Goal: Information Seeking & Learning: Learn about a topic

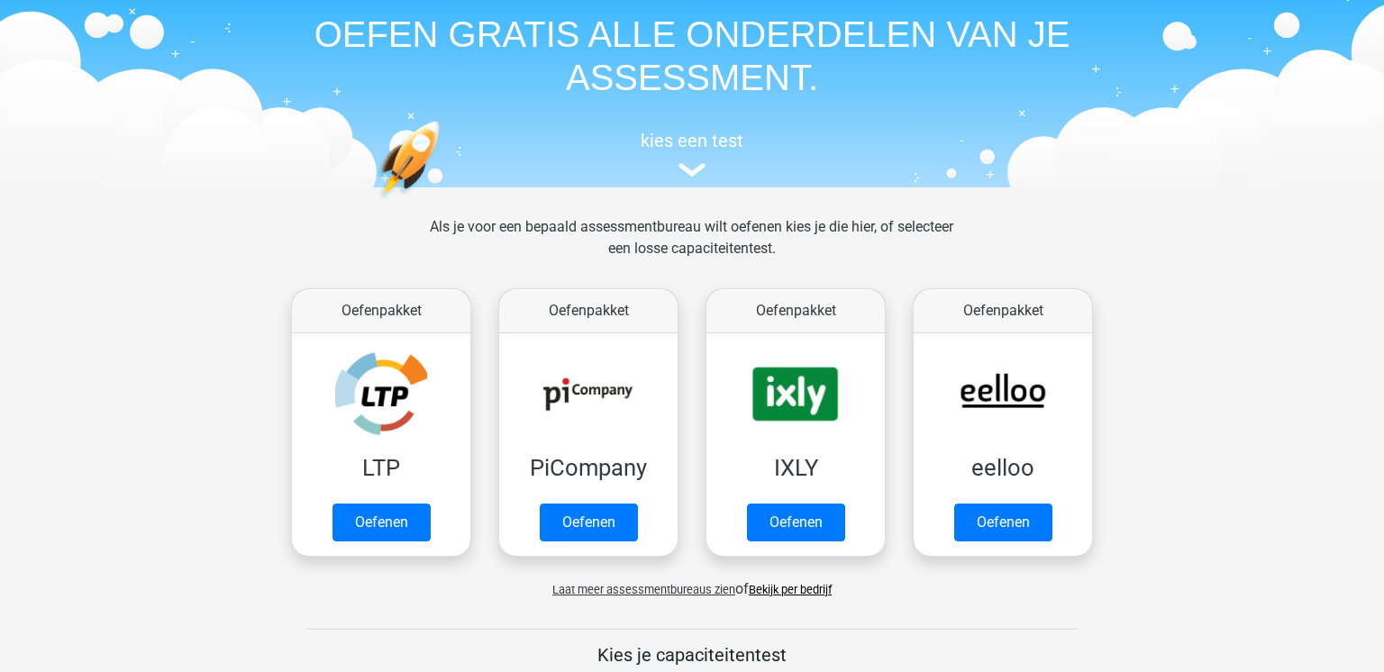
scroll to position [72, 0]
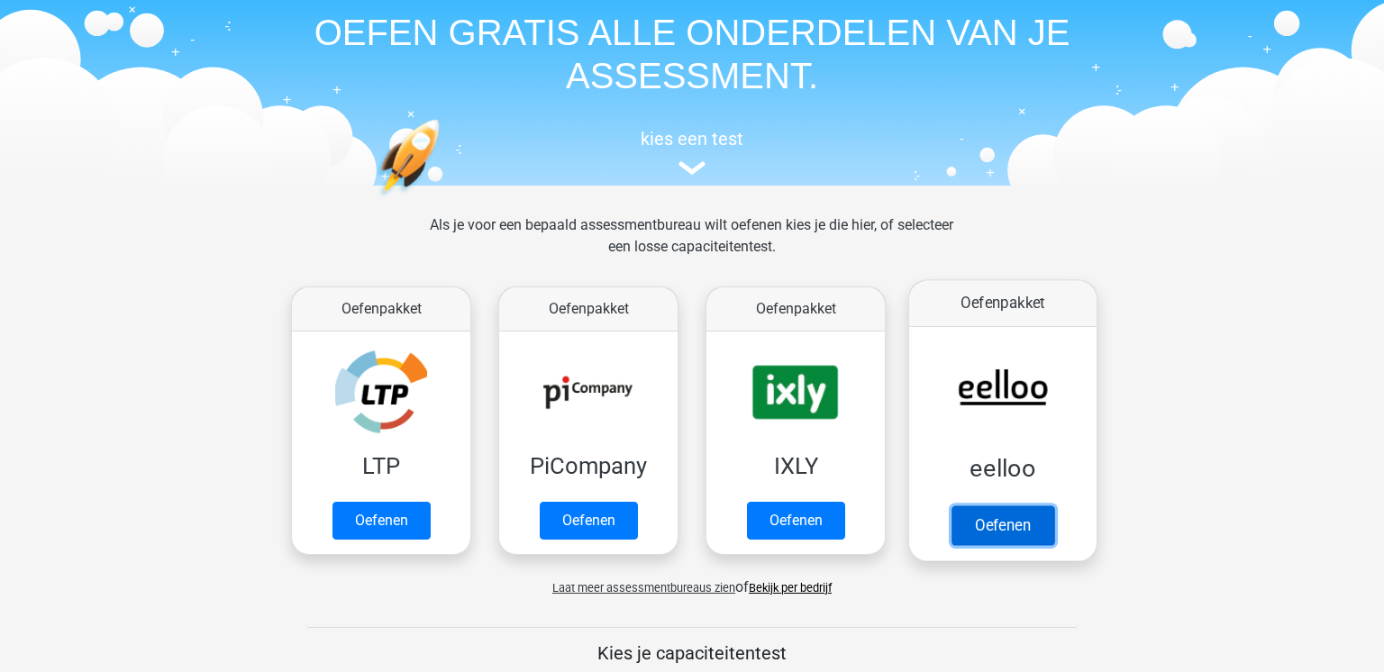
click at [994, 515] on link "Oefenen" at bounding box center [1002, 525] width 103 height 40
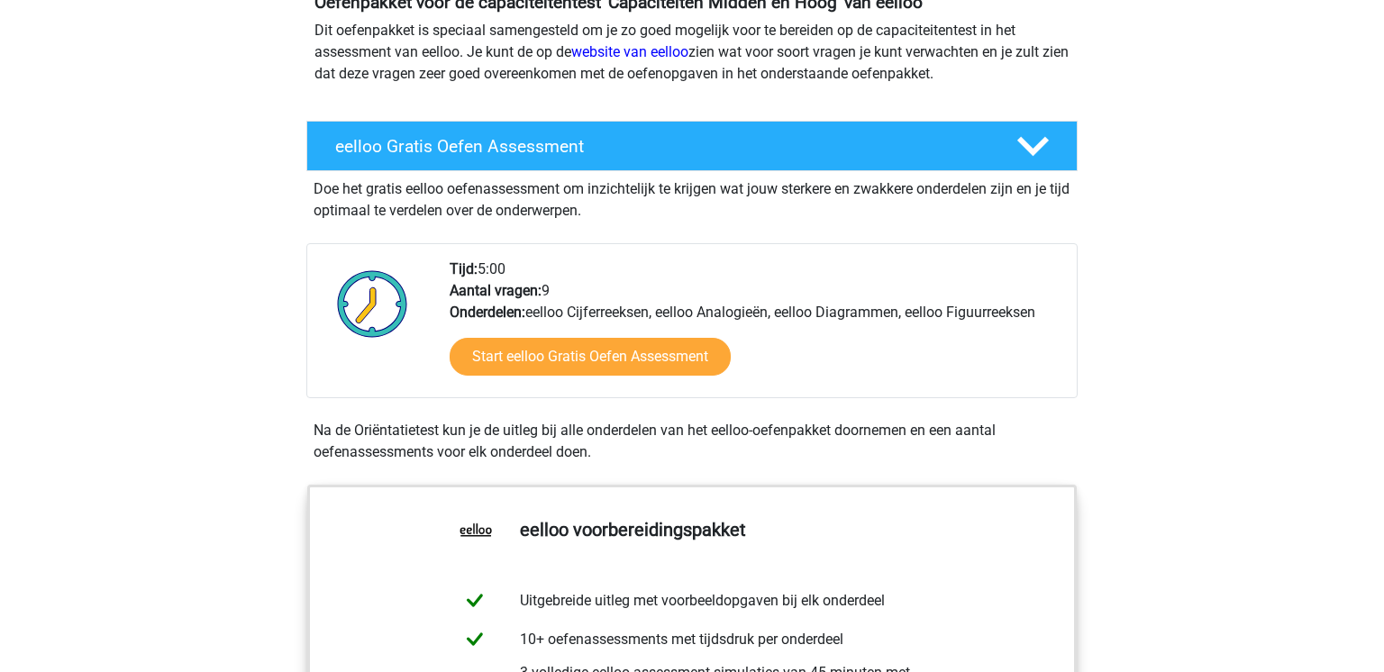
scroll to position [241, 0]
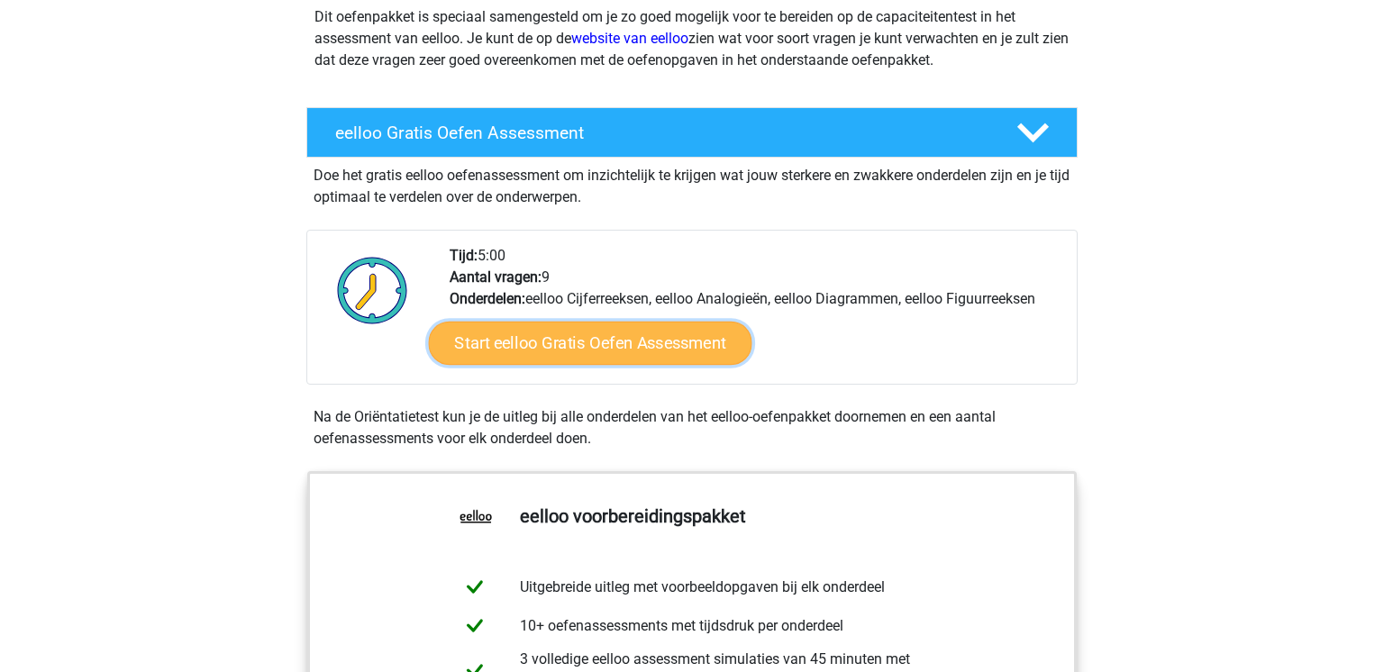
click at [639, 357] on link "Start eelloo Gratis Oefen Assessment" at bounding box center [590, 343] width 323 height 43
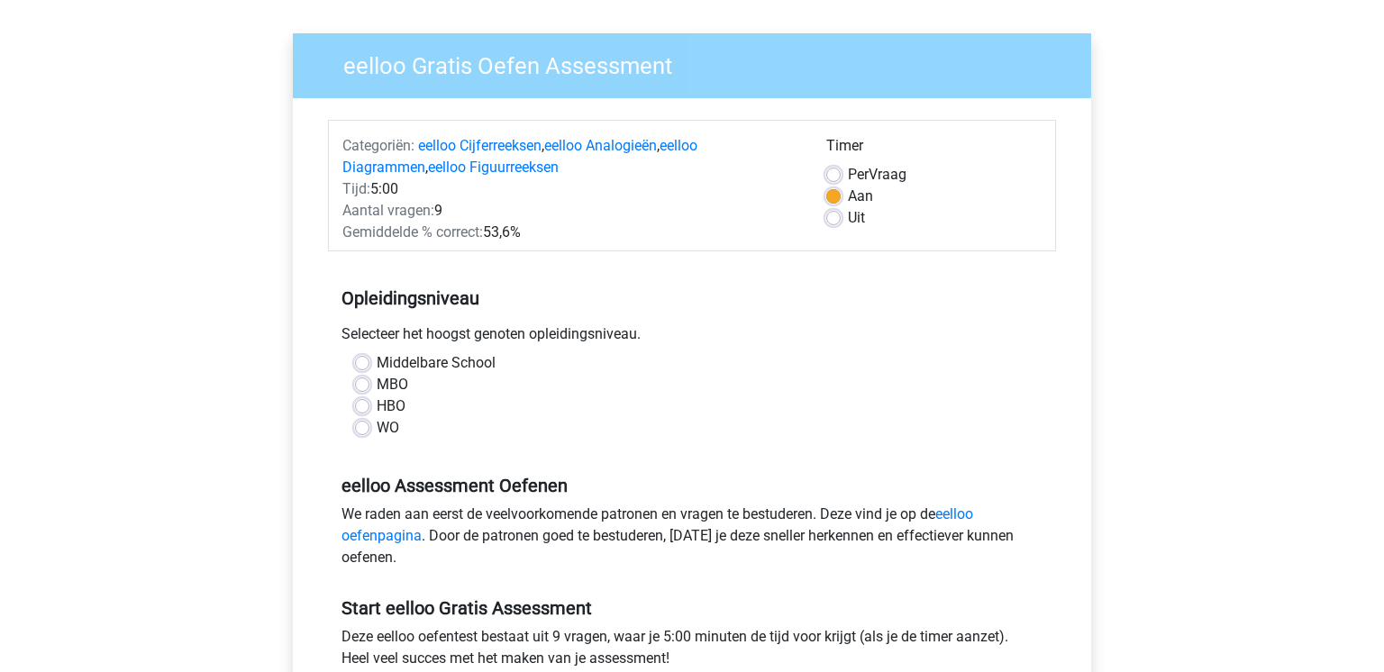
scroll to position [118, 0]
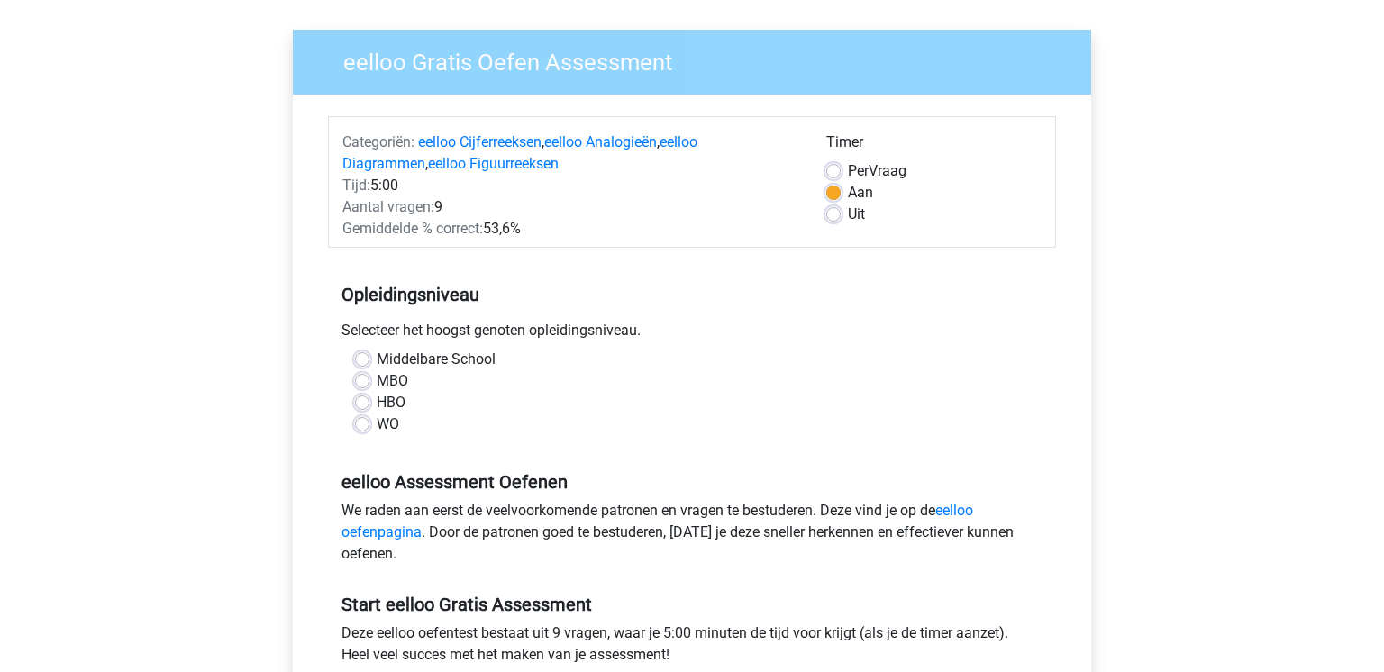
click at [377, 381] on label "MBO" at bounding box center [393, 381] width 32 height 22
click at [366, 381] on input "MBO" at bounding box center [362, 379] width 14 height 18
radio input "true"
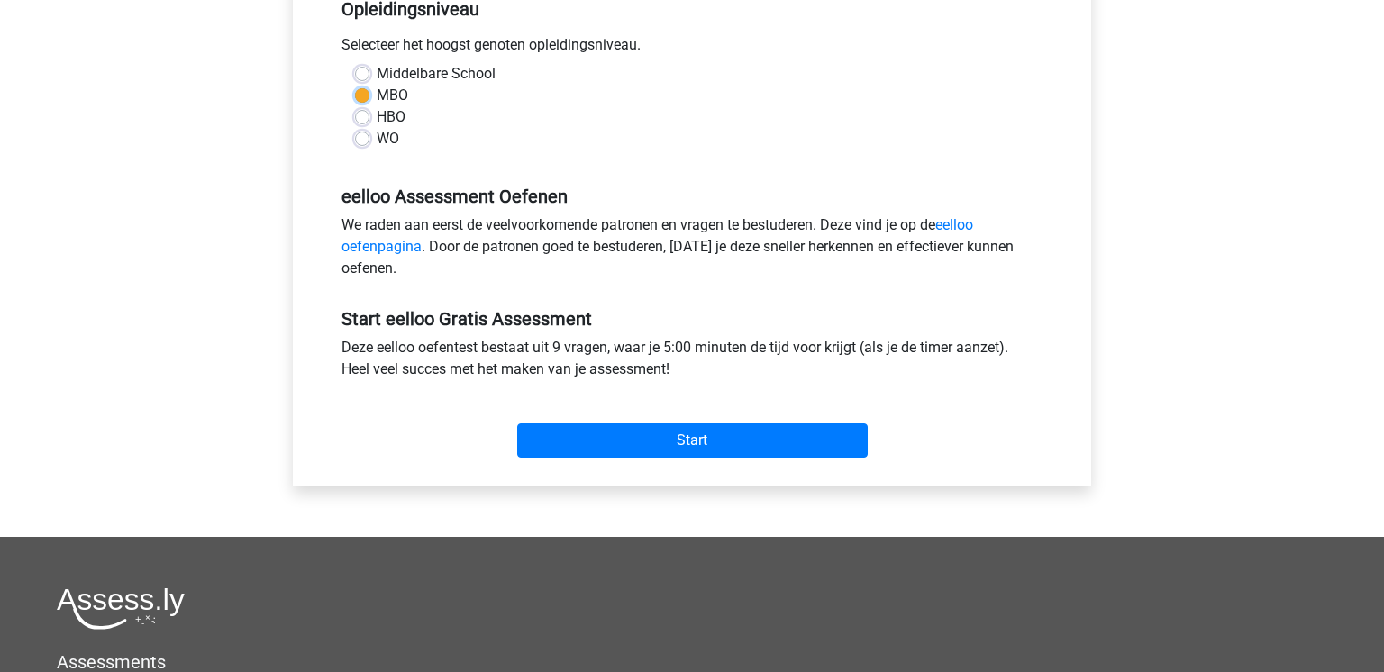
scroll to position [405, 0]
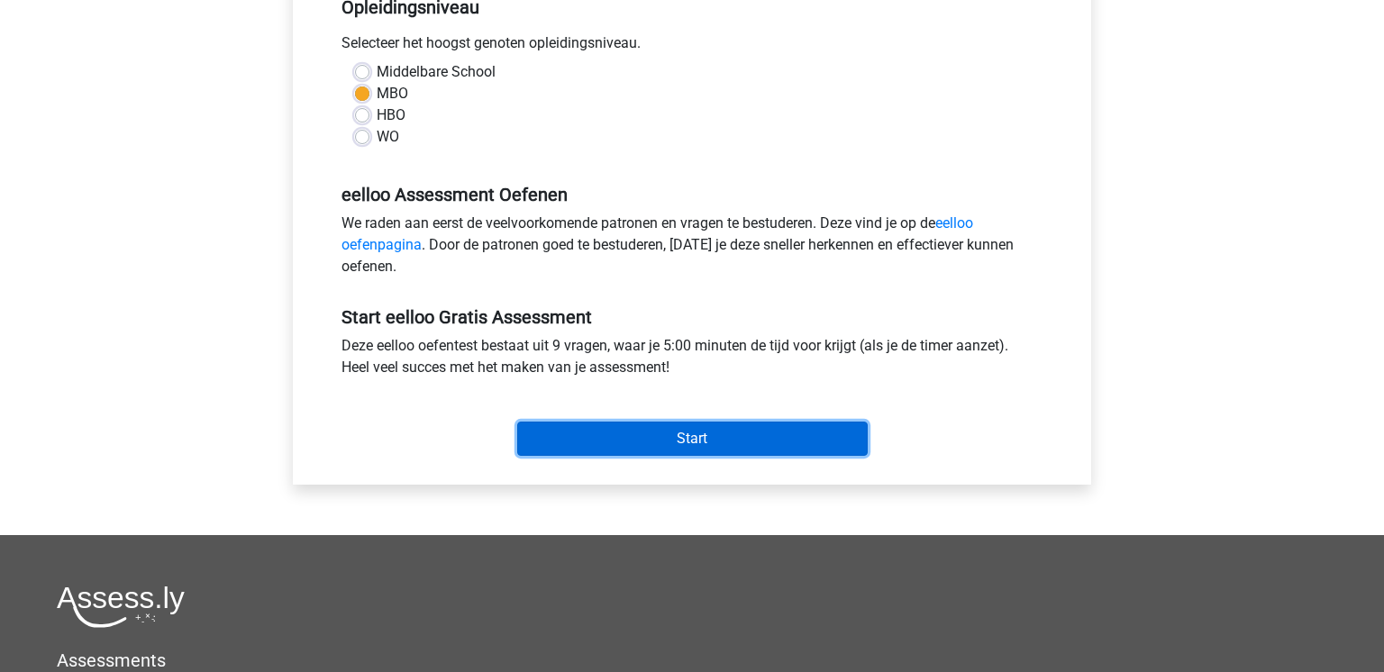
click at [645, 436] on input "Start" at bounding box center [692, 439] width 350 height 34
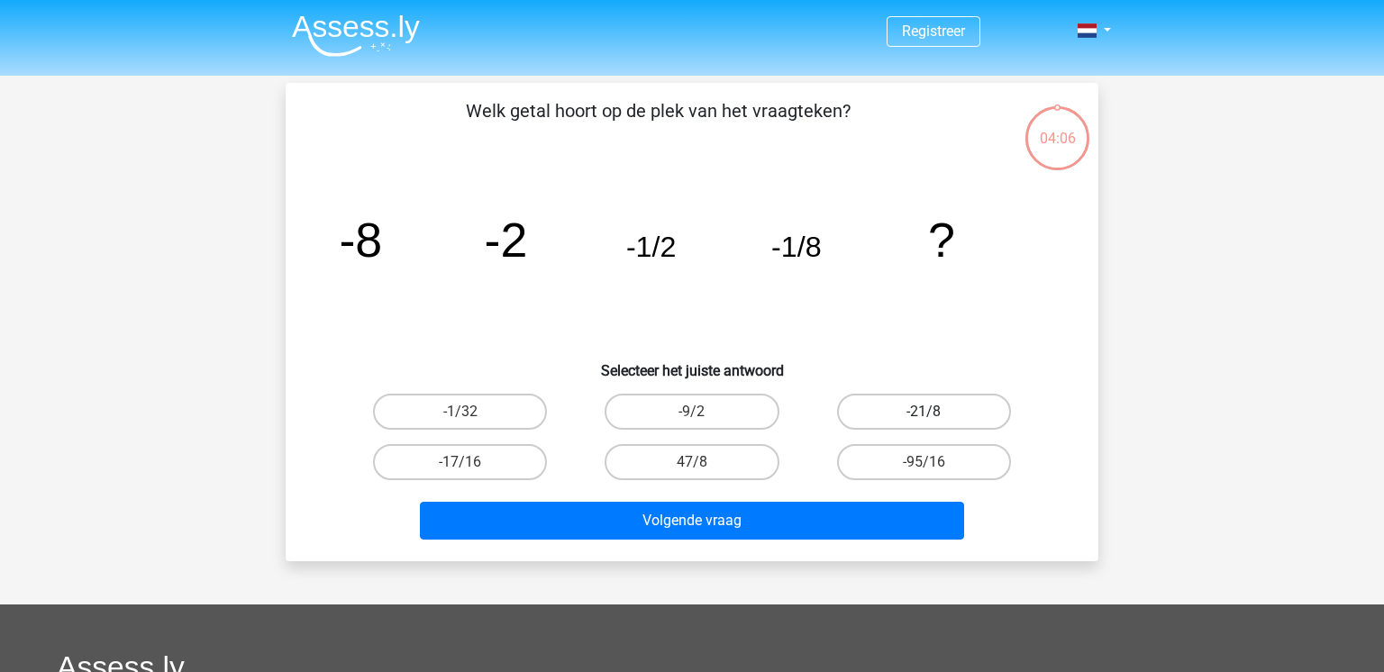
click at [926, 407] on label "-21/8" at bounding box center [924, 412] width 174 height 36
click at [926, 412] on input "-21/8" at bounding box center [929, 418] width 12 height 12
radio input "true"
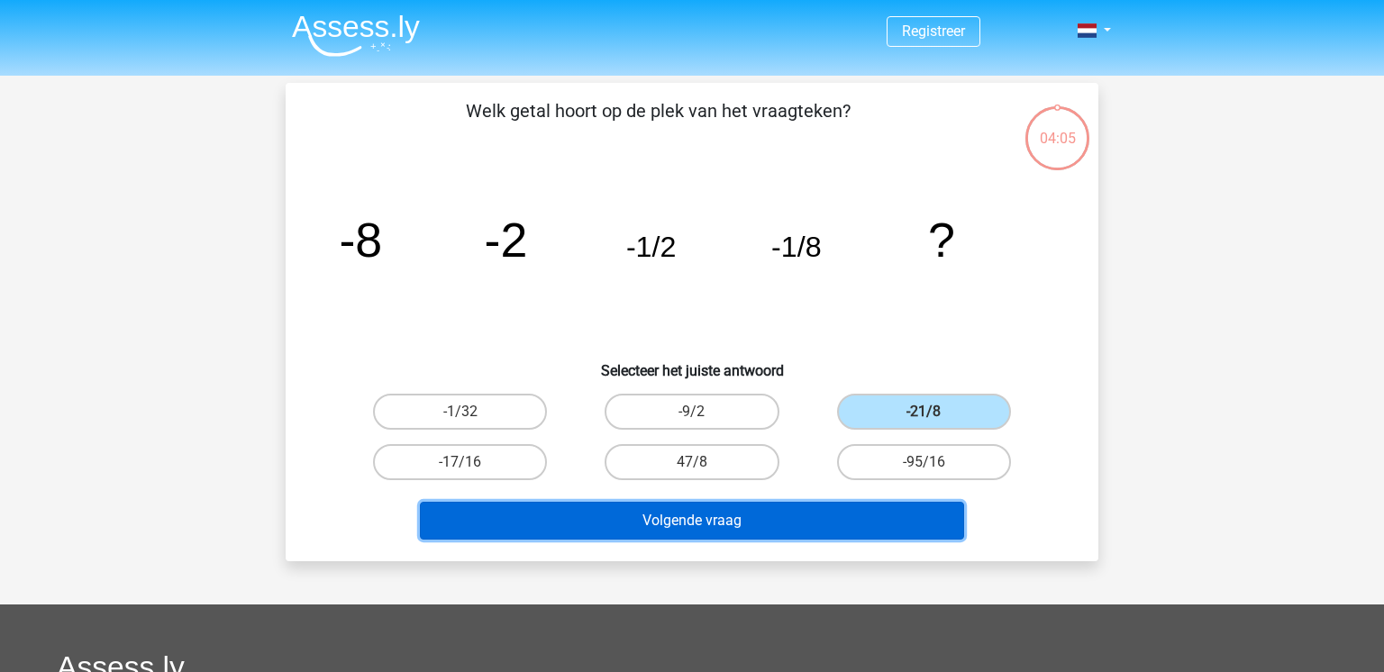
click at [804, 531] on button "Volgende vraag" at bounding box center [692, 521] width 545 height 38
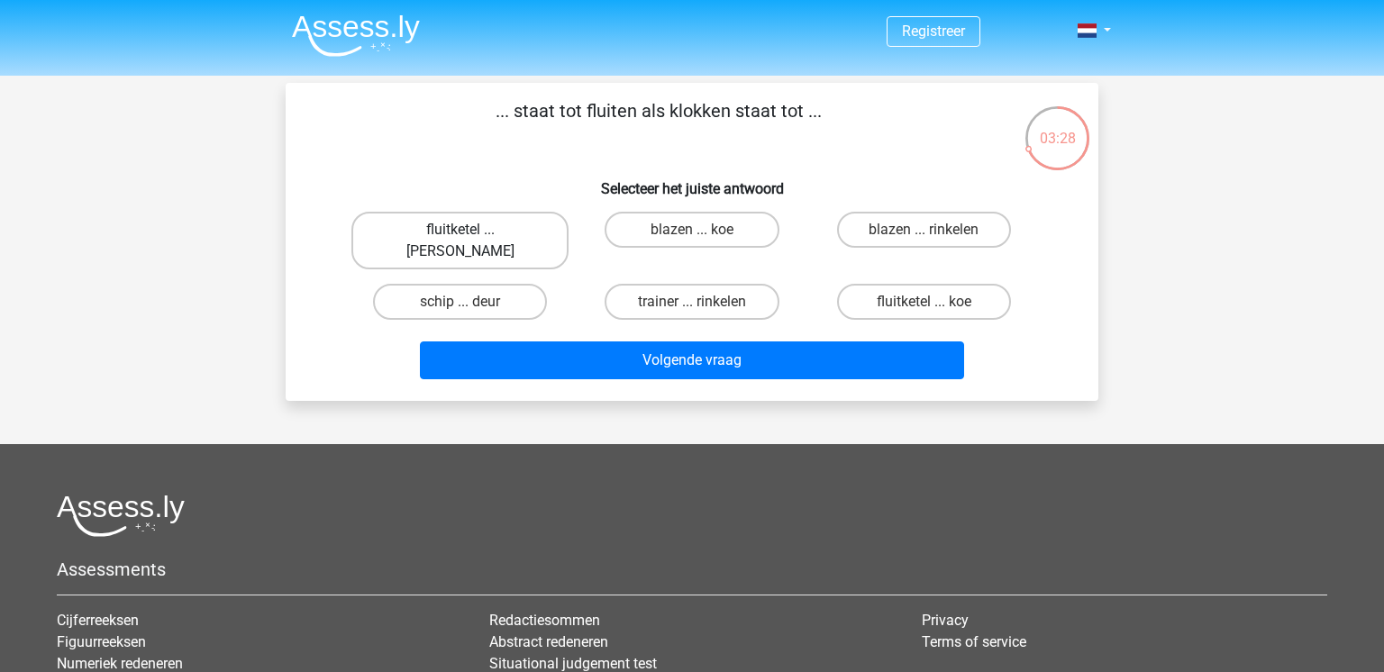
click at [447, 230] on label "fluitketel ... luiden" at bounding box center [459, 241] width 217 height 58
click at [460, 230] on input "fluitketel ... luiden" at bounding box center [466, 236] width 12 height 12
radio input "true"
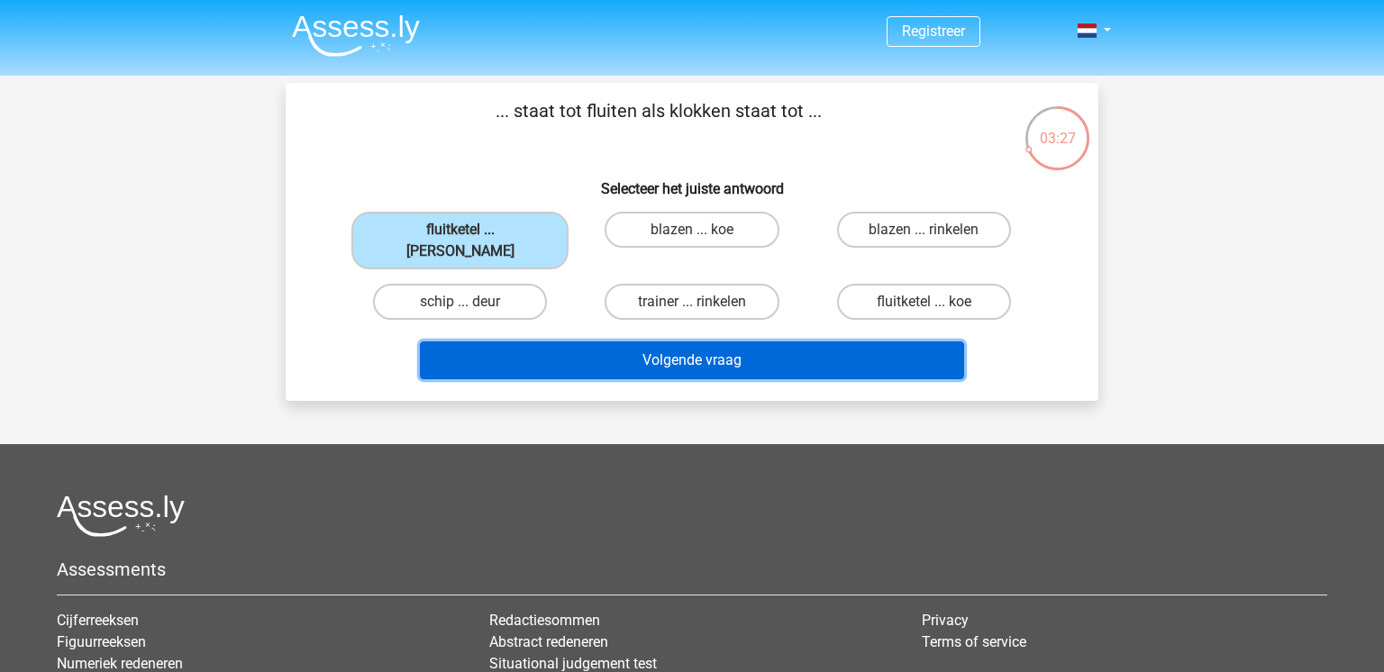
click at [683, 342] on button "Volgende vraag" at bounding box center [692, 360] width 545 height 38
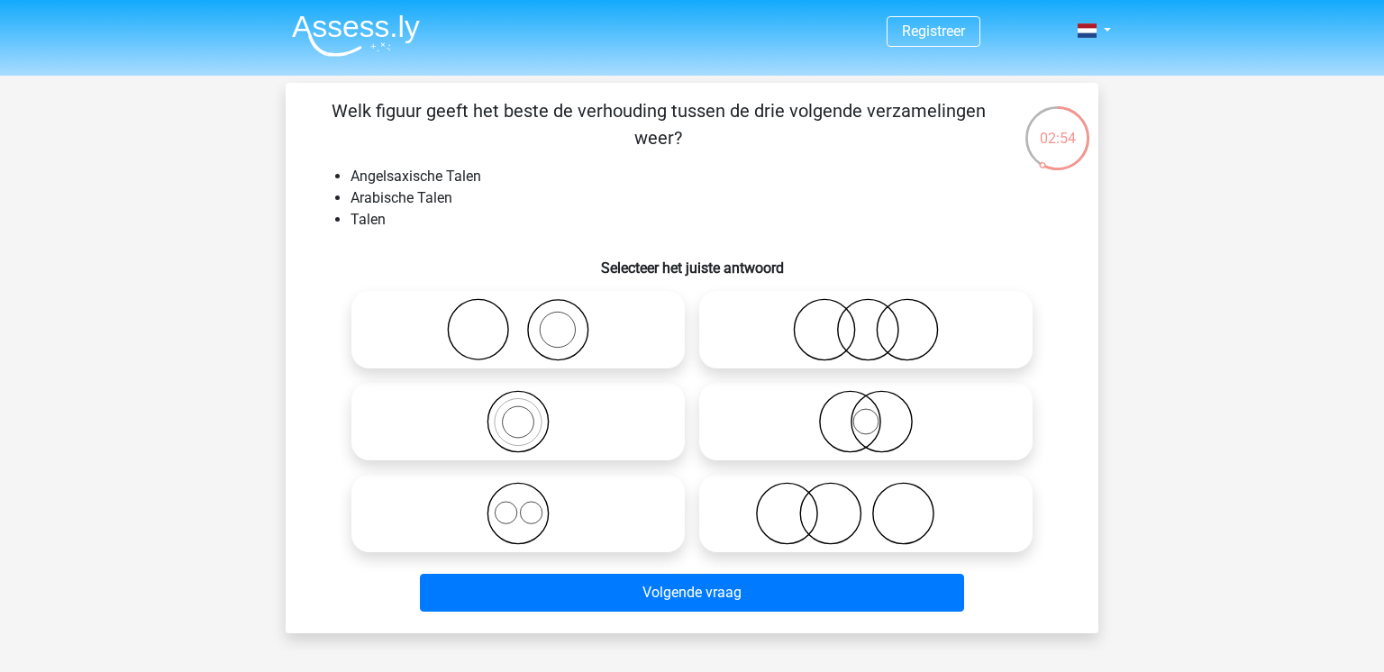
click at [857, 424] on icon at bounding box center [865, 421] width 319 height 63
click at [866, 413] on input "radio" at bounding box center [872, 407] width 12 height 12
radio input "true"
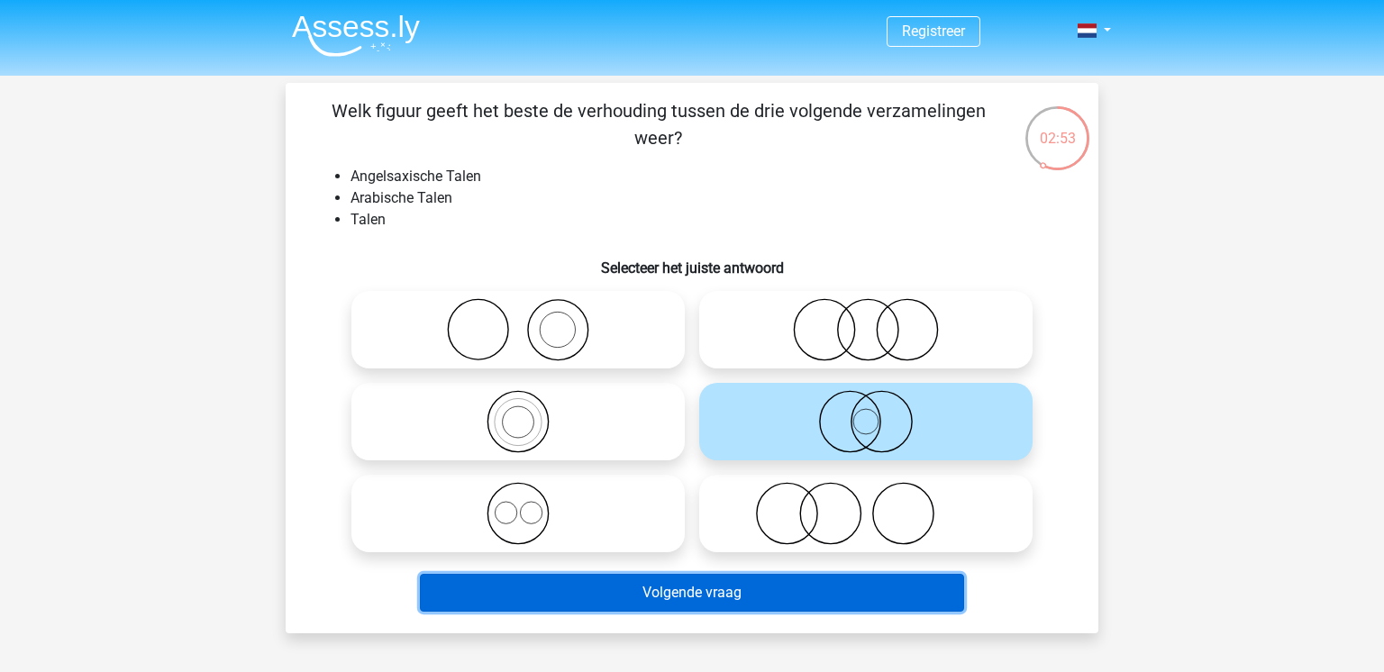
click at [730, 603] on button "Volgende vraag" at bounding box center [692, 593] width 545 height 38
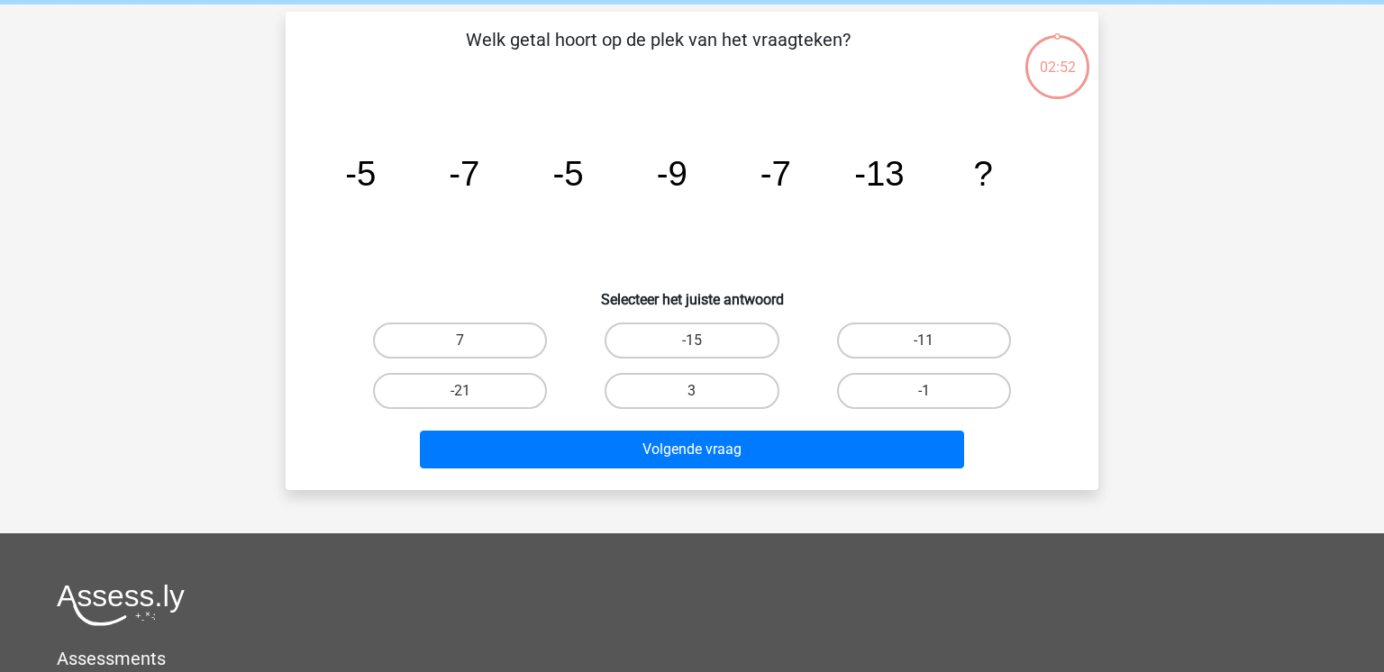
scroll to position [83, 0]
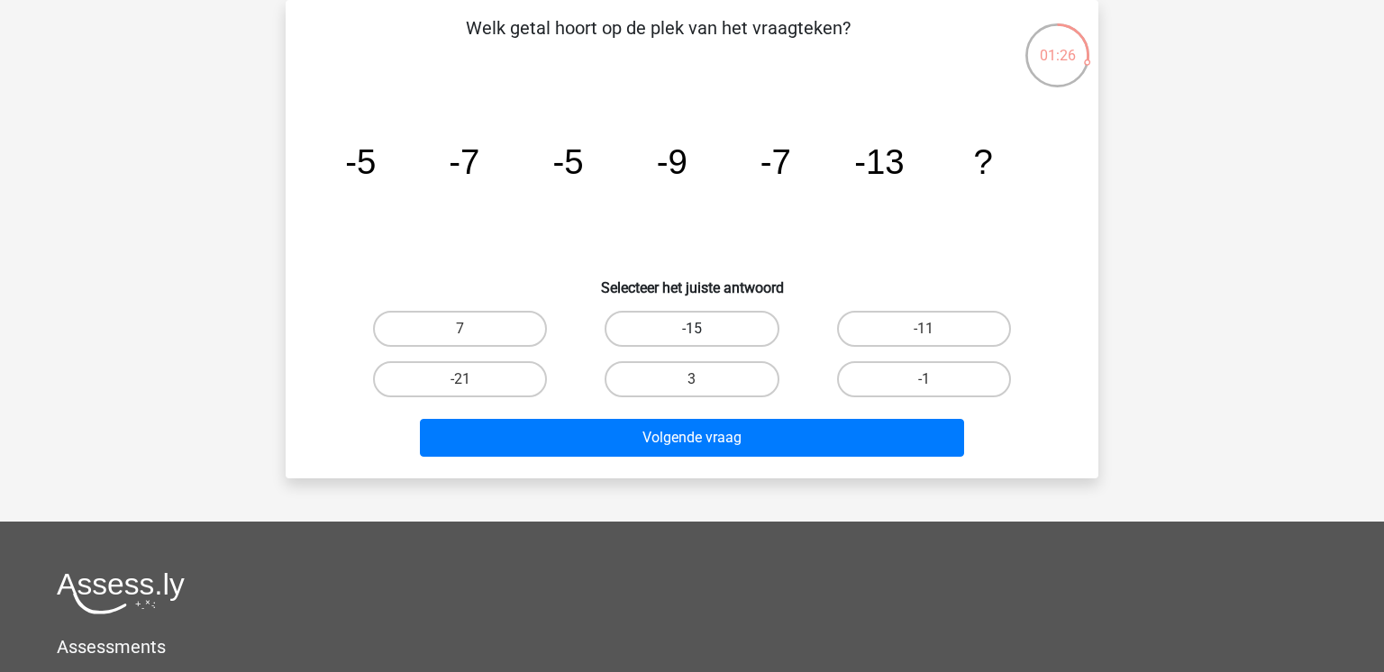
click at [662, 333] on label "-15" at bounding box center [691, 329] width 174 height 36
click at [692, 333] on input "-15" at bounding box center [698, 335] width 12 height 12
radio input "true"
click at [662, 333] on label "-15" at bounding box center [691, 329] width 174 height 36
click at [692, 333] on input "-15" at bounding box center [698, 335] width 12 height 12
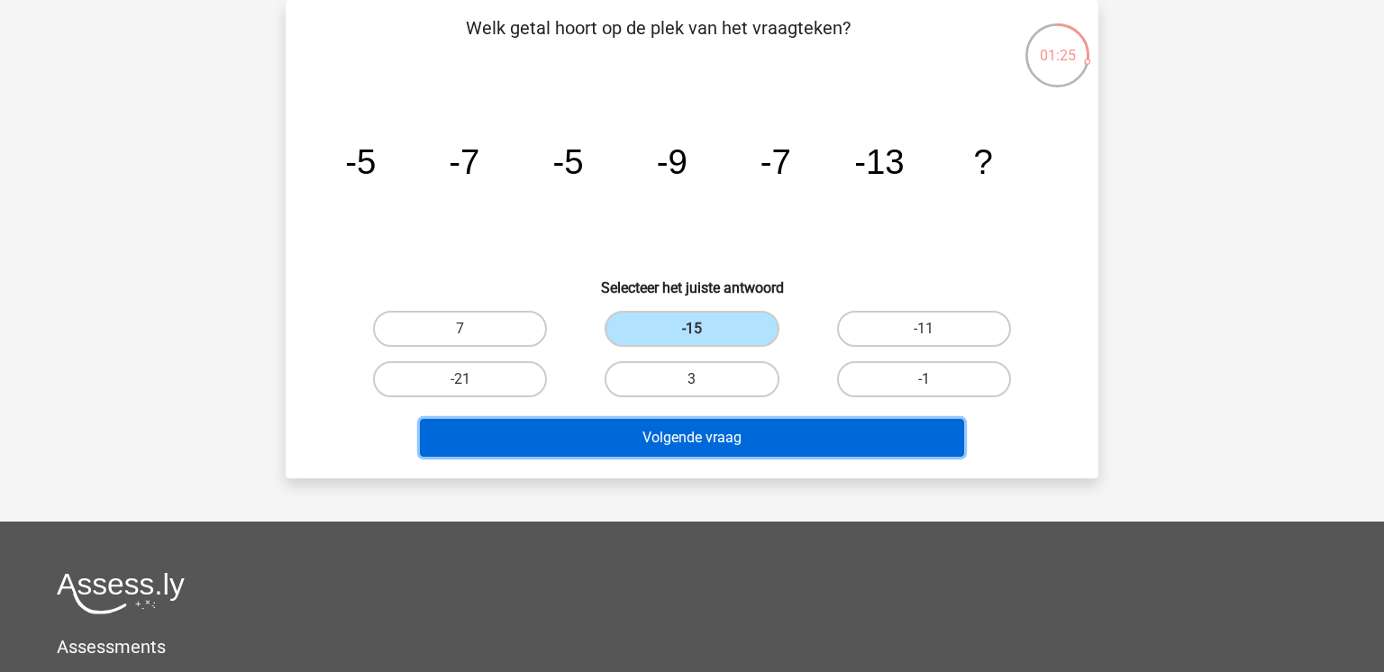
click at [722, 441] on button "Volgende vraag" at bounding box center [692, 438] width 545 height 38
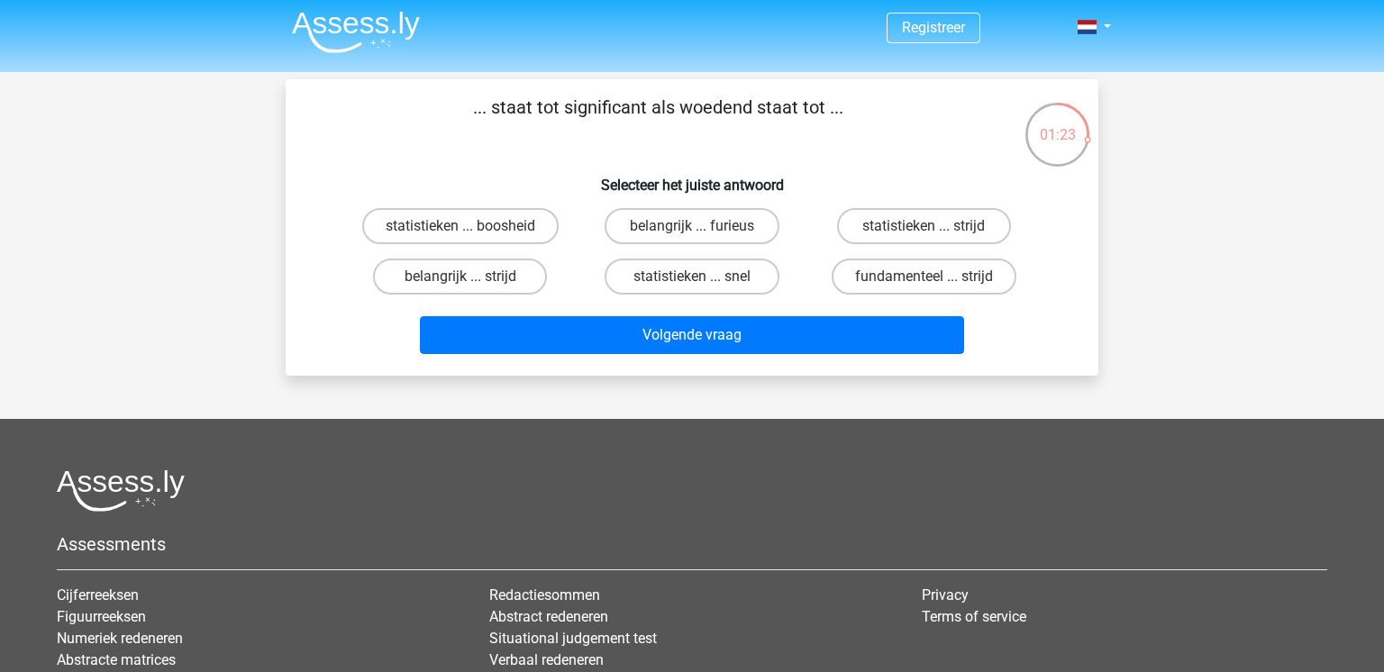
scroll to position [0, 0]
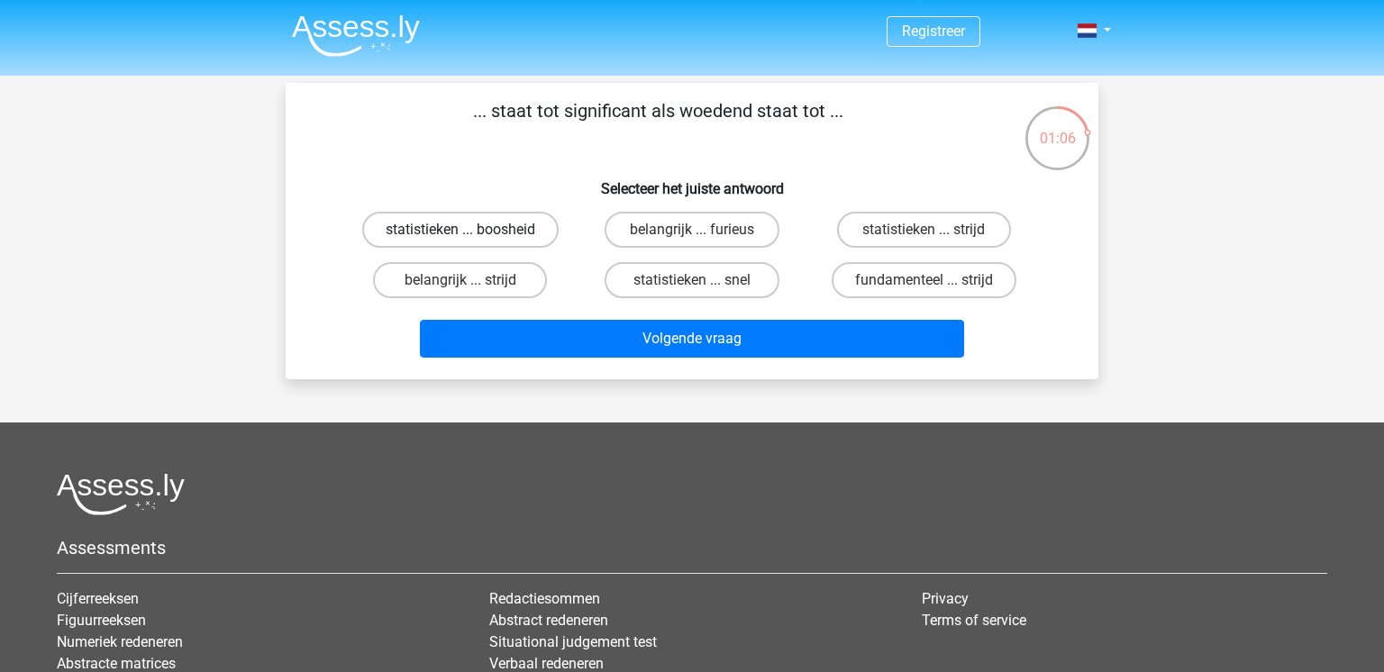
click at [471, 232] on label "statistieken ... boosheid" at bounding box center [460, 230] width 196 height 36
click at [471, 232] on input "statistieken ... boosheid" at bounding box center [466, 236] width 12 height 12
radio input "true"
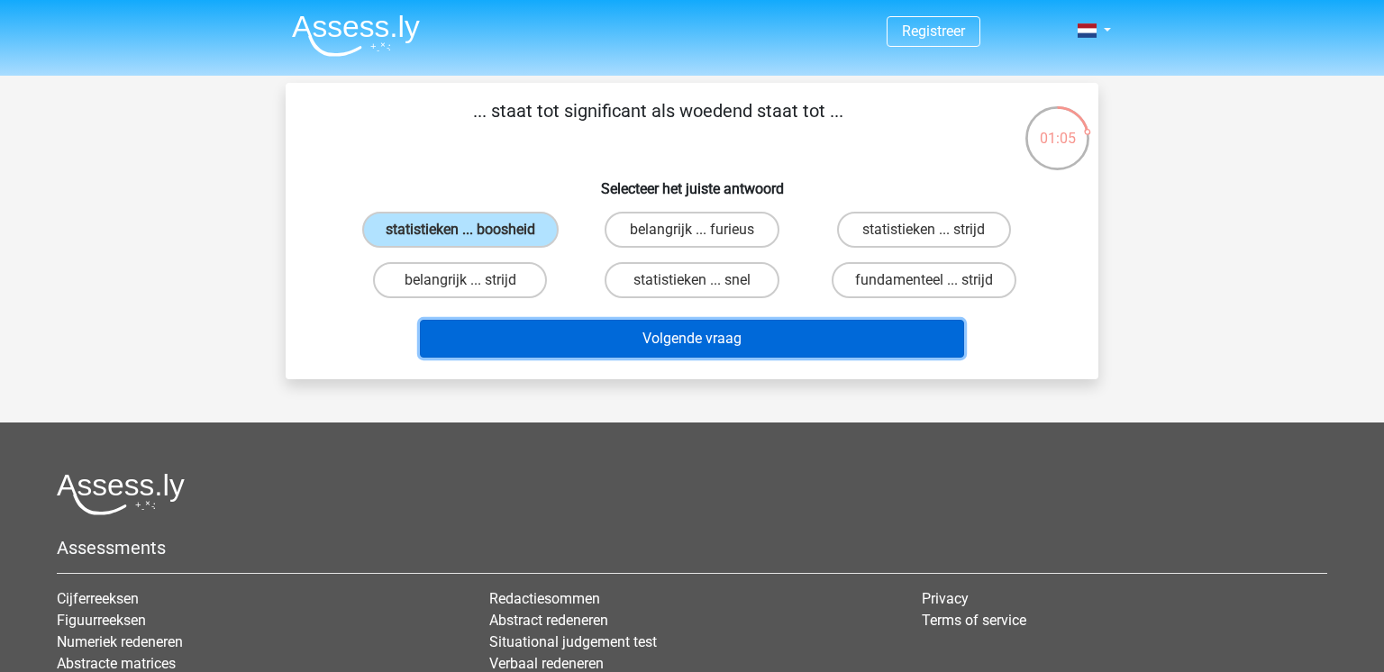
click at [581, 352] on button "Volgende vraag" at bounding box center [692, 339] width 545 height 38
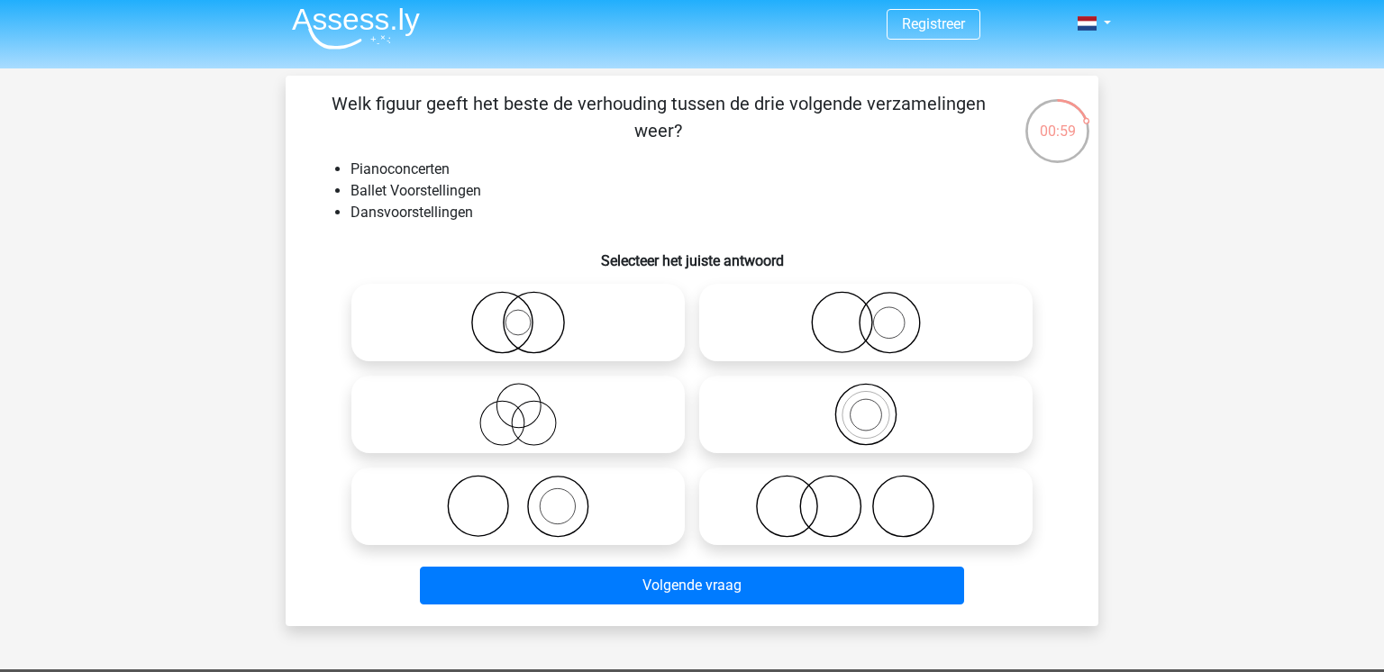
scroll to position [6, 0]
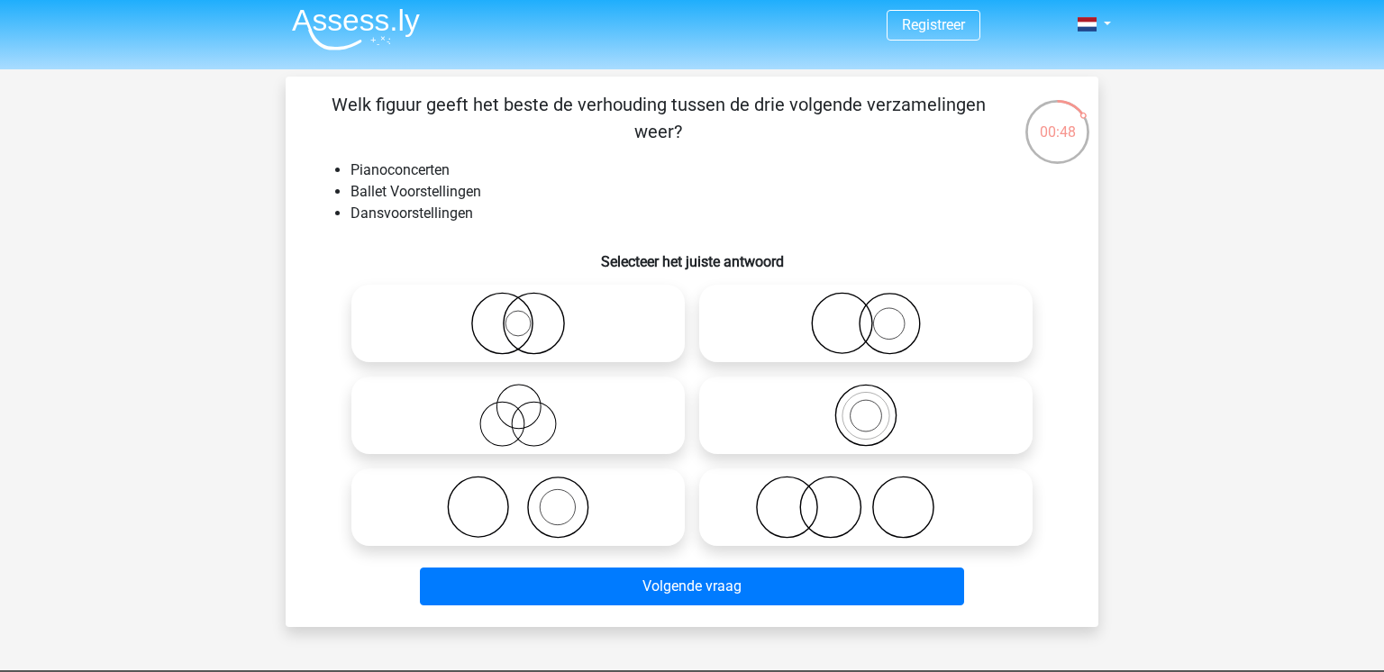
click at [516, 419] on icon at bounding box center [518, 415] width 319 height 63
click at [518, 406] on input "radio" at bounding box center [524, 401] width 12 height 12
radio input "true"
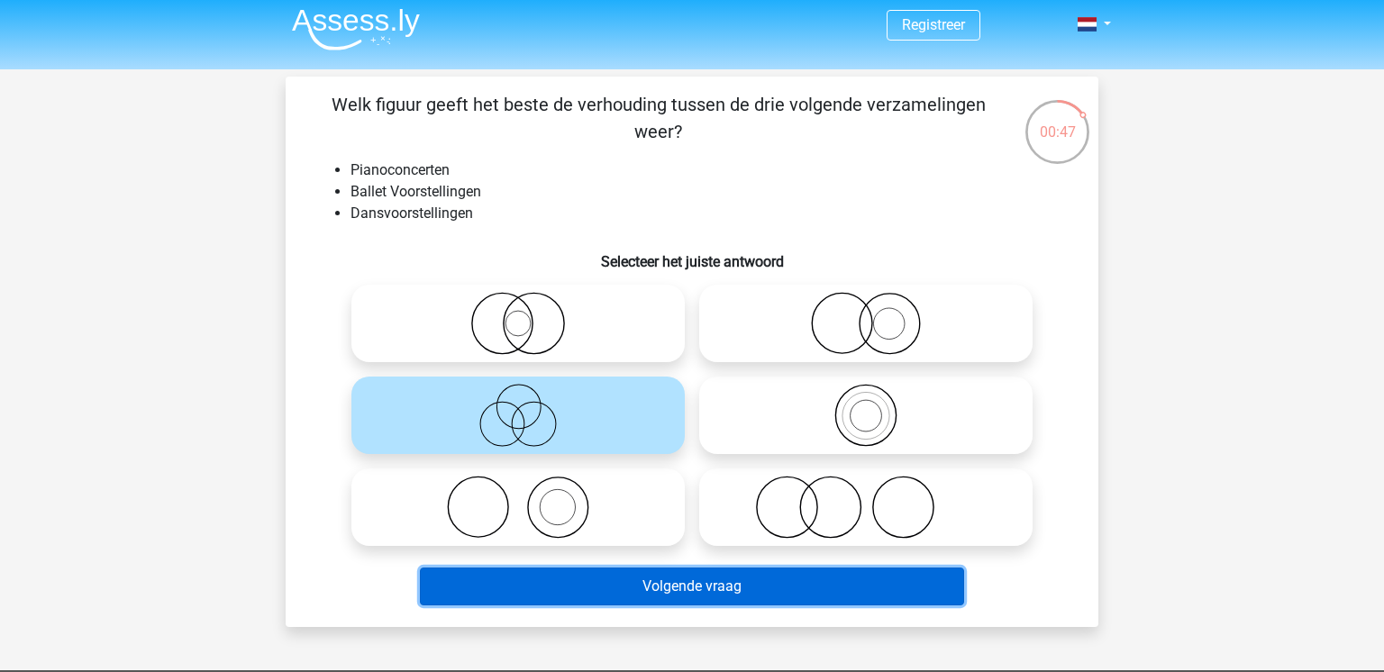
click at [583, 585] on button "Volgende vraag" at bounding box center [692, 587] width 545 height 38
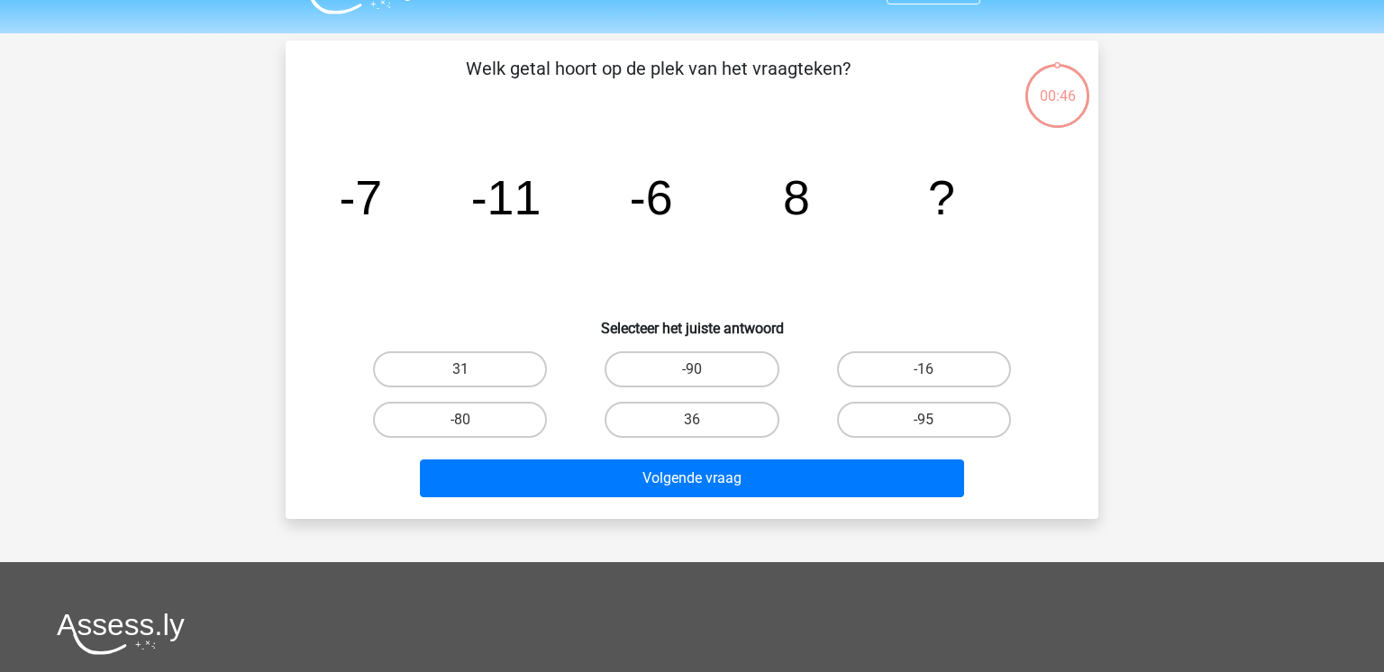
scroll to position [83, 0]
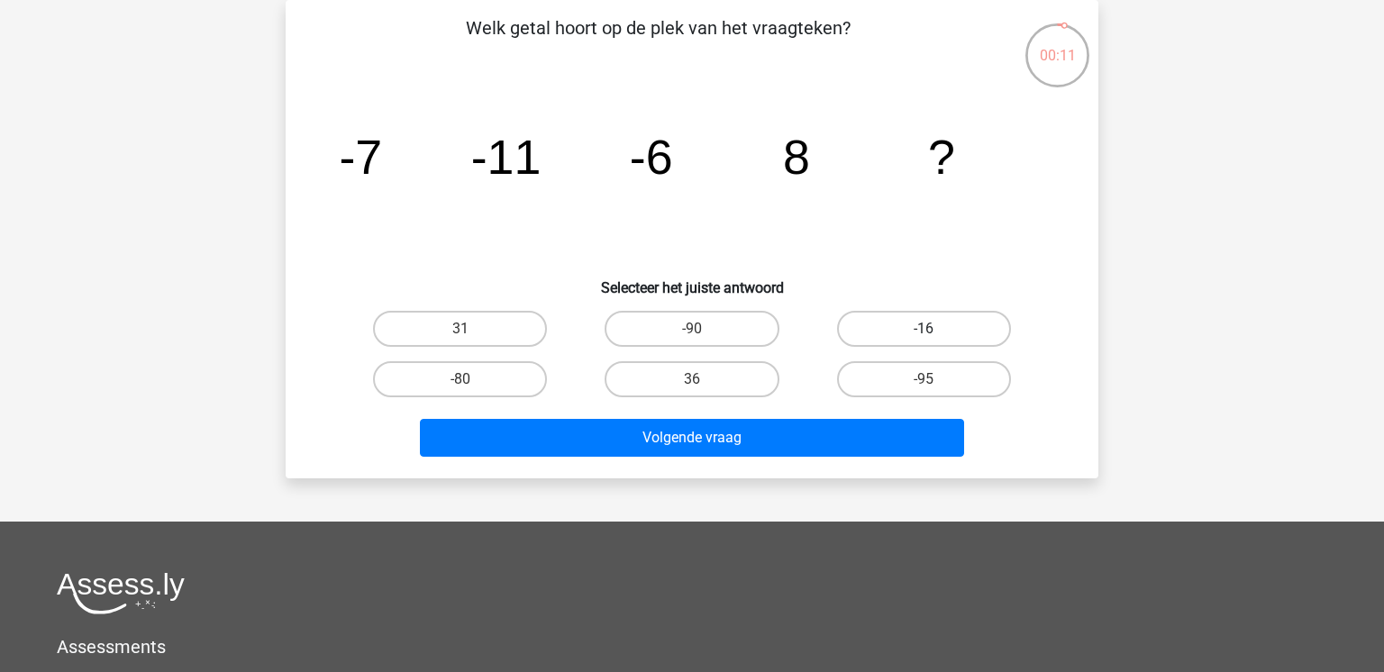
click at [928, 325] on label "-16" at bounding box center [924, 329] width 174 height 36
click at [928, 329] on input "-16" at bounding box center [929, 335] width 12 height 12
radio input "true"
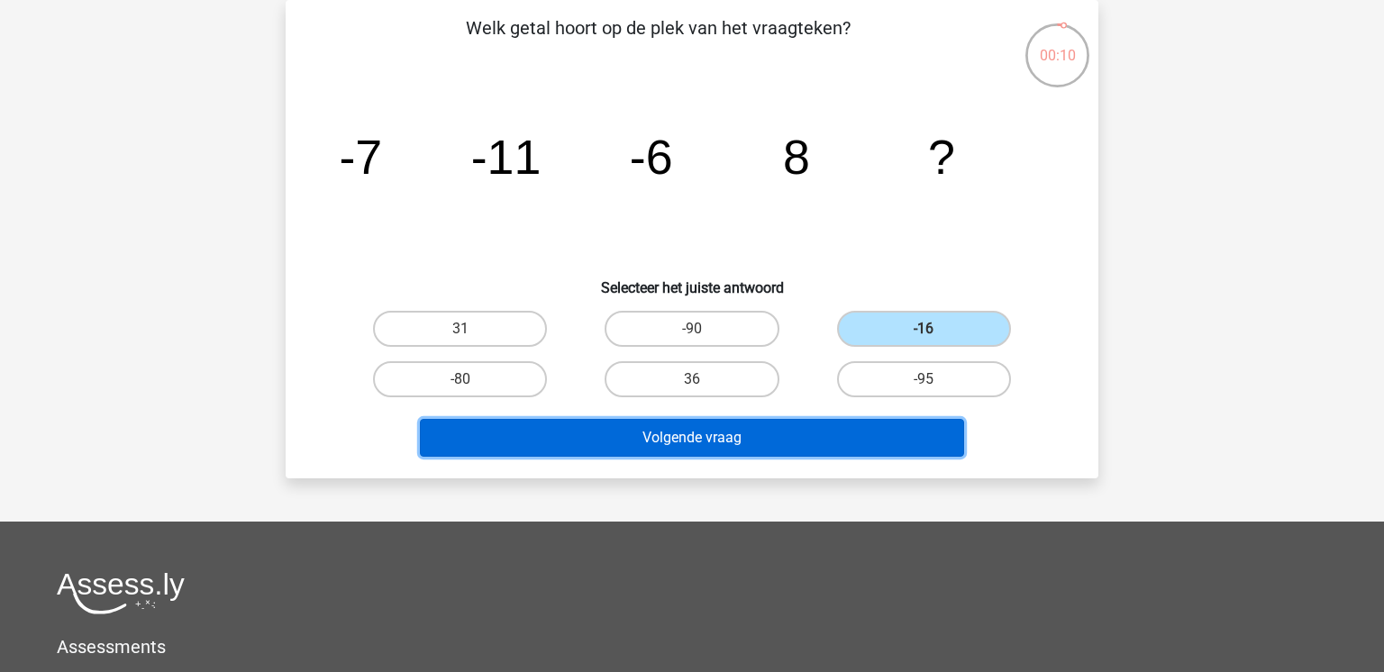
click at [817, 438] on button "Volgende vraag" at bounding box center [692, 438] width 545 height 38
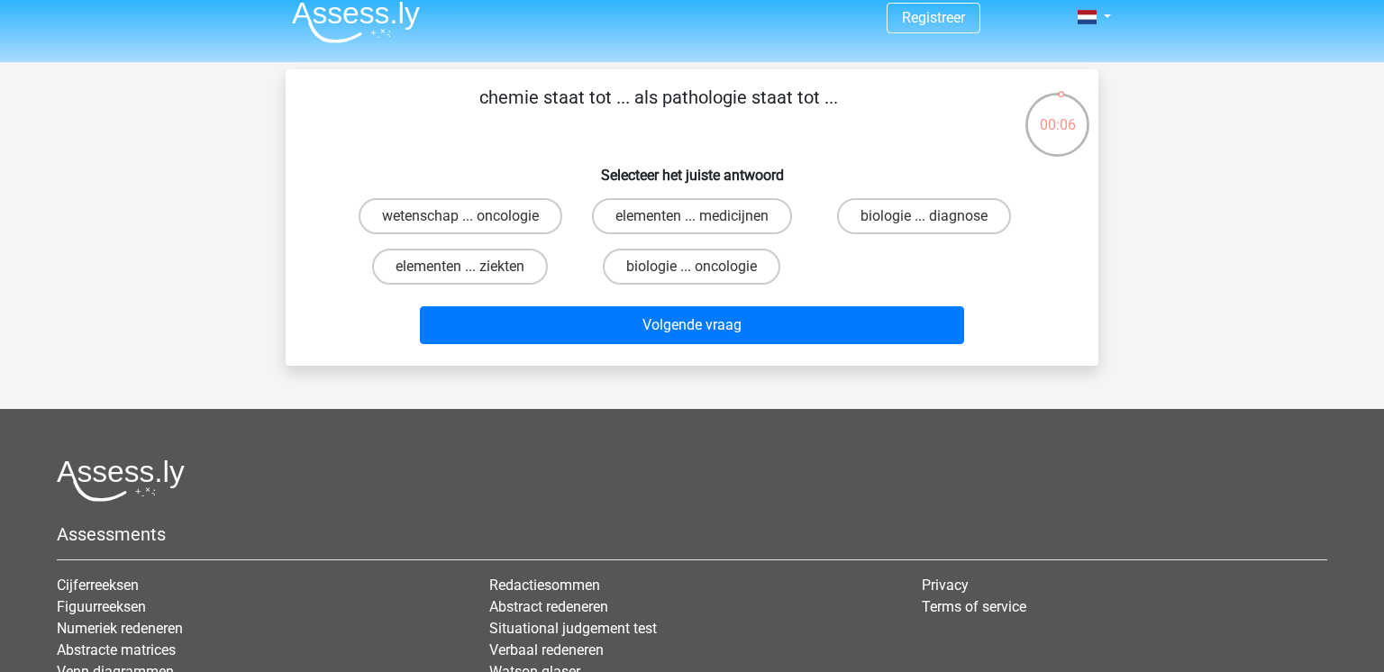
scroll to position [3, 0]
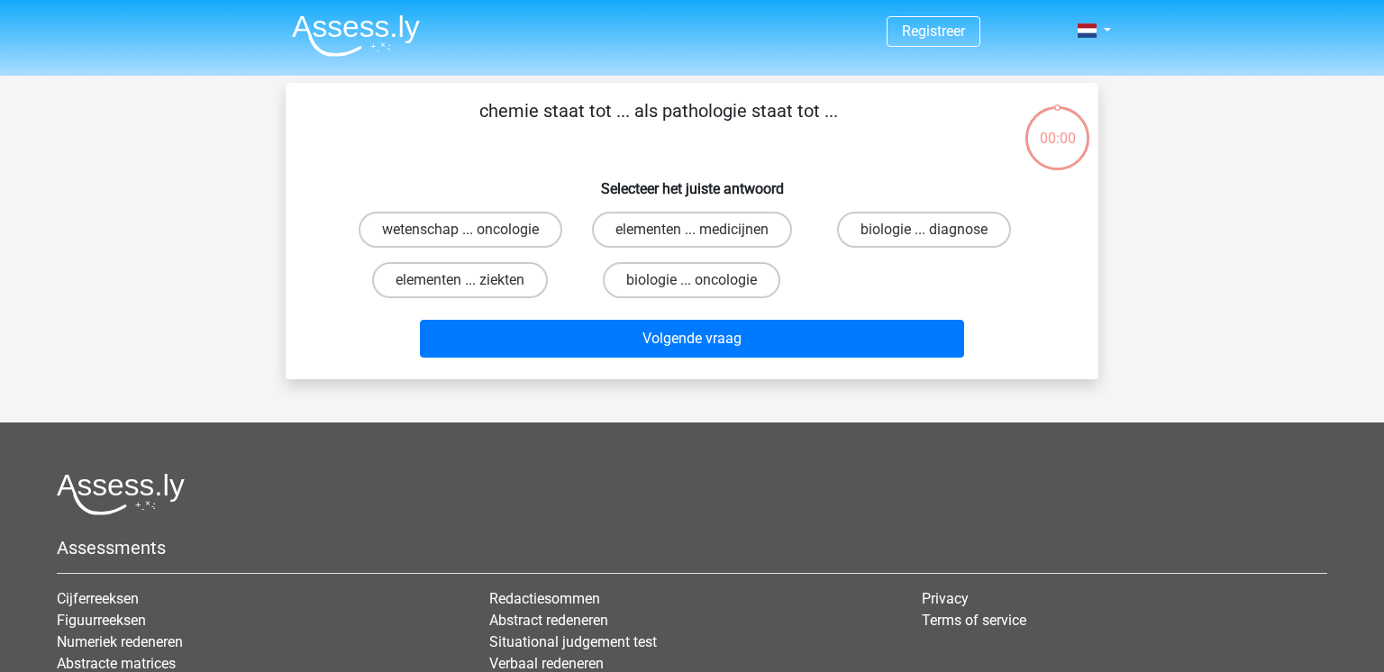
scroll to position [3, 0]
